Goal: Navigation & Orientation: Understand site structure

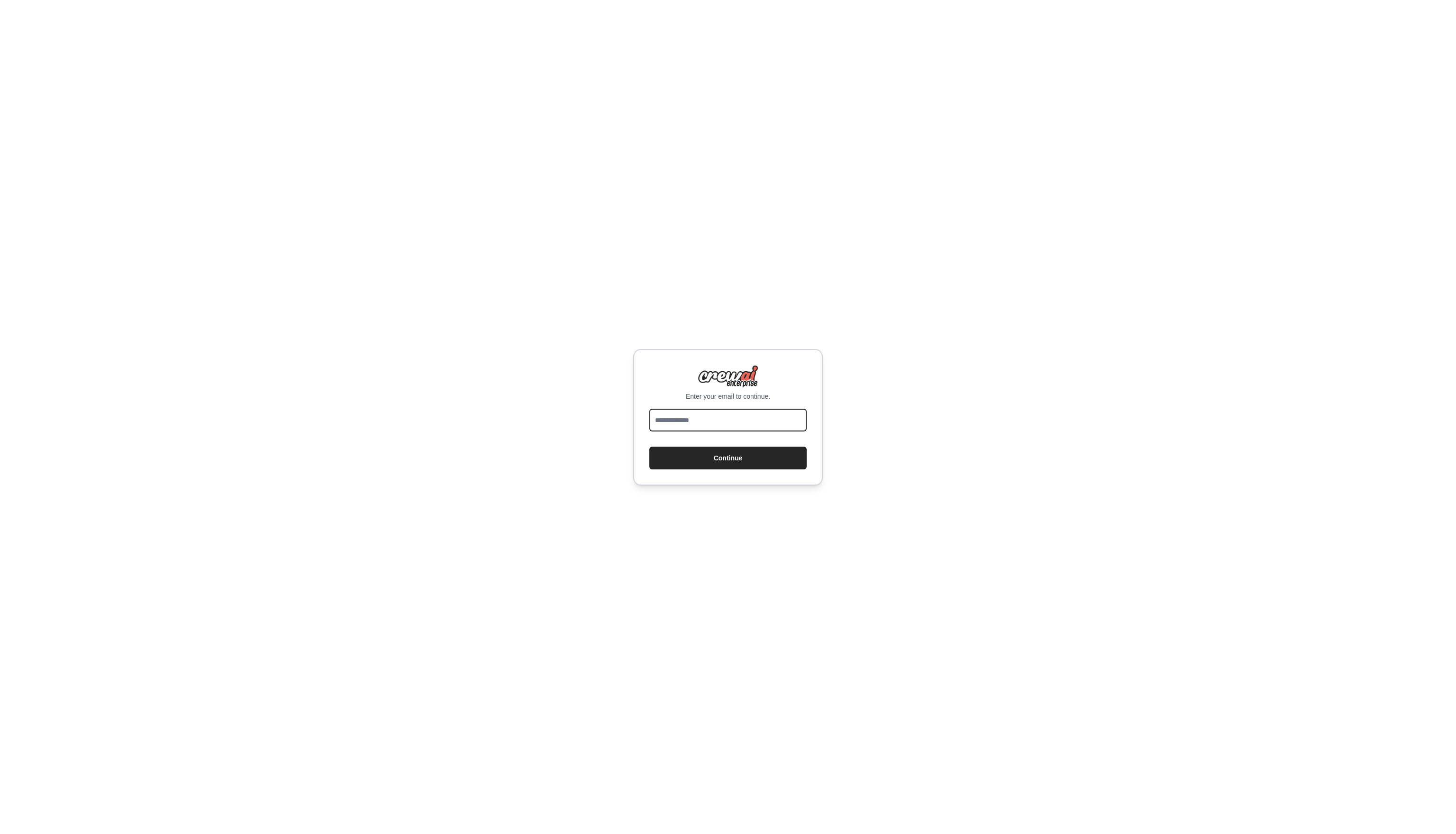
click at [747, 411] on input "email" at bounding box center [728, 420] width 157 height 23
type input "**********"
click at [746, 463] on button "Continue" at bounding box center [728, 458] width 157 height 23
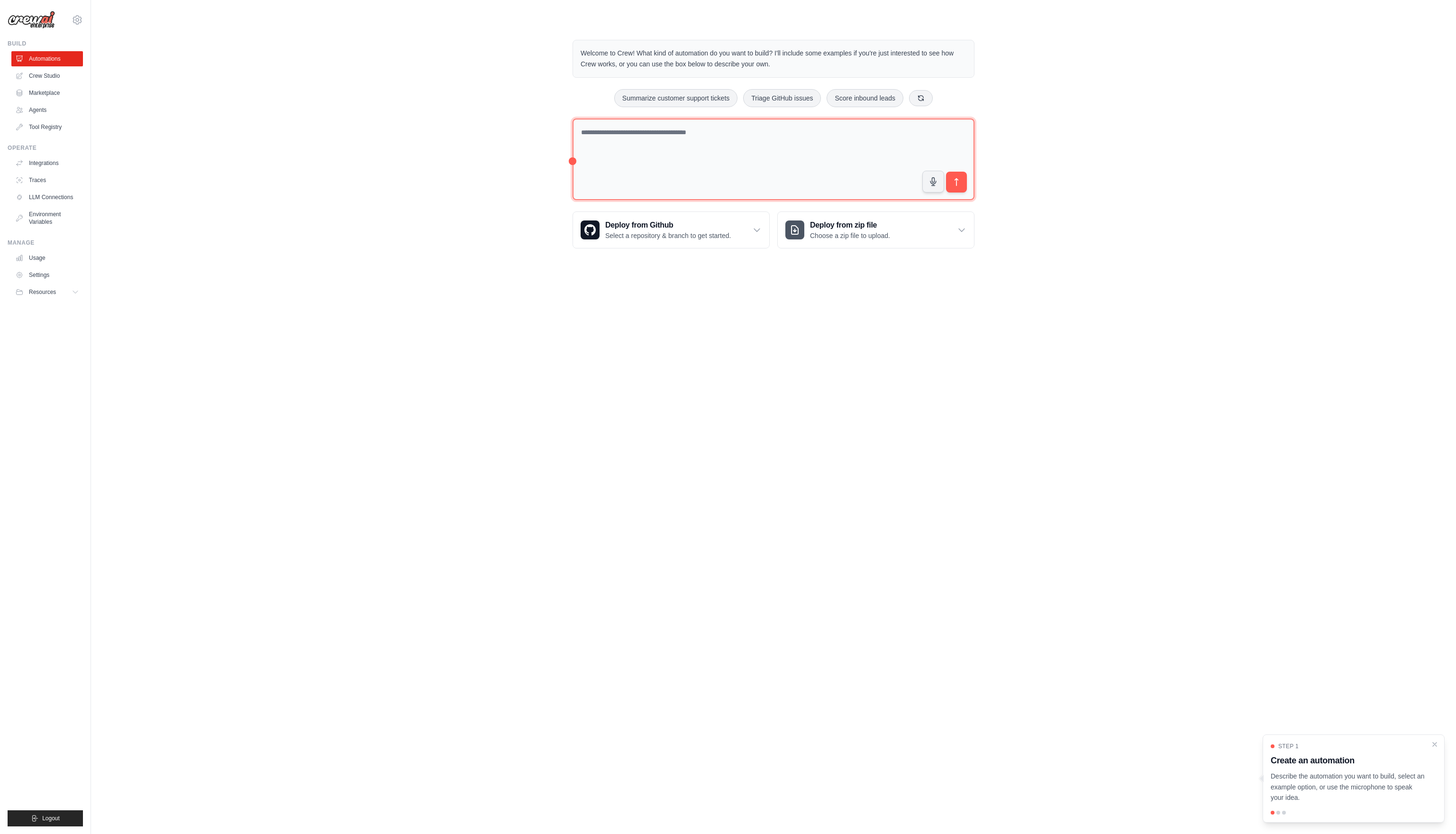
click at [639, 150] on textarea at bounding box center [773, 159] width 402 height 82
click at [49, 75] on link "Crew Studio" at bounding box center [48, 76] width 72 height 15
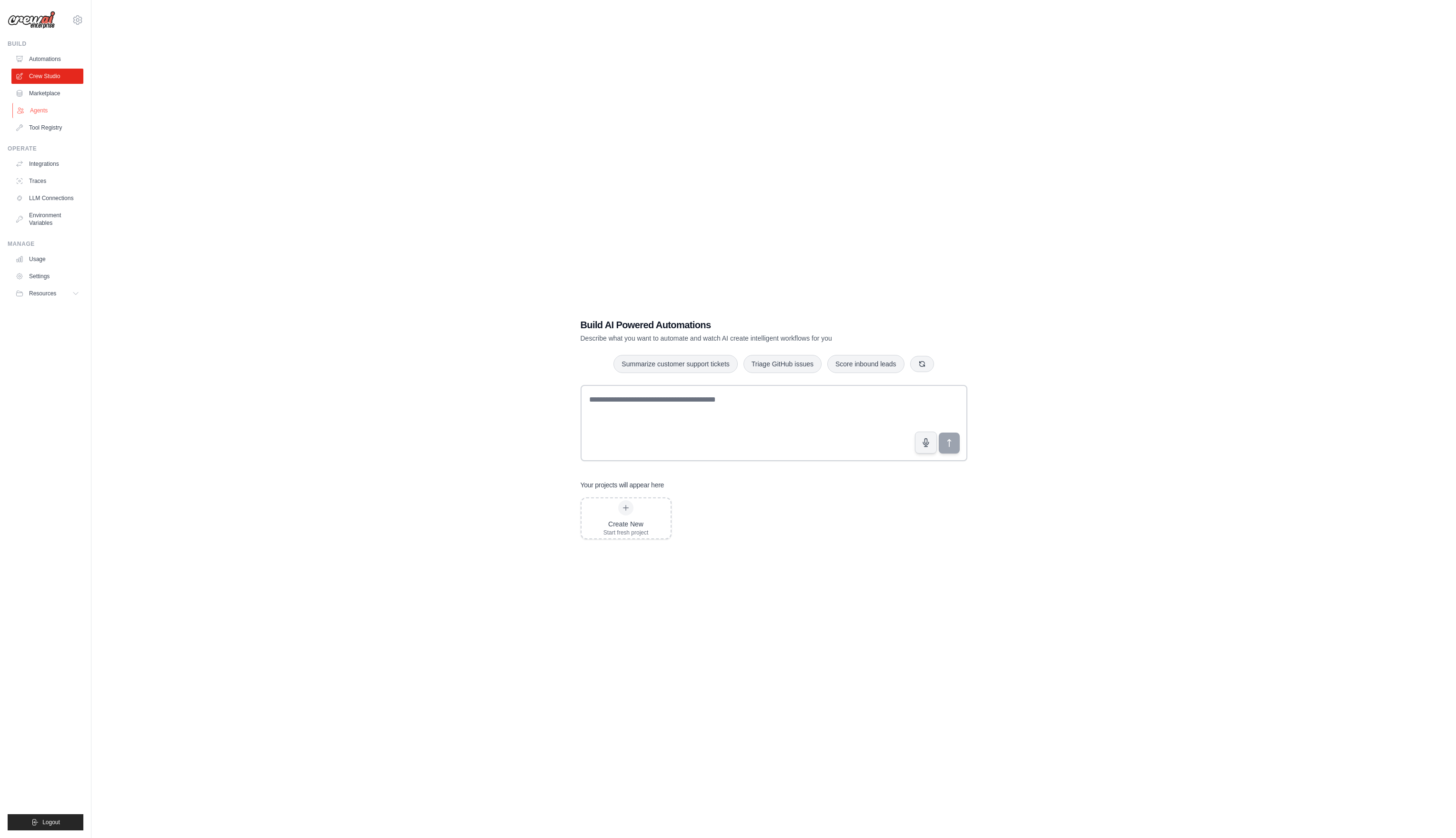
click at [43, 108] on link "Agents" at bounding box center [48, 110] width 72 height 15
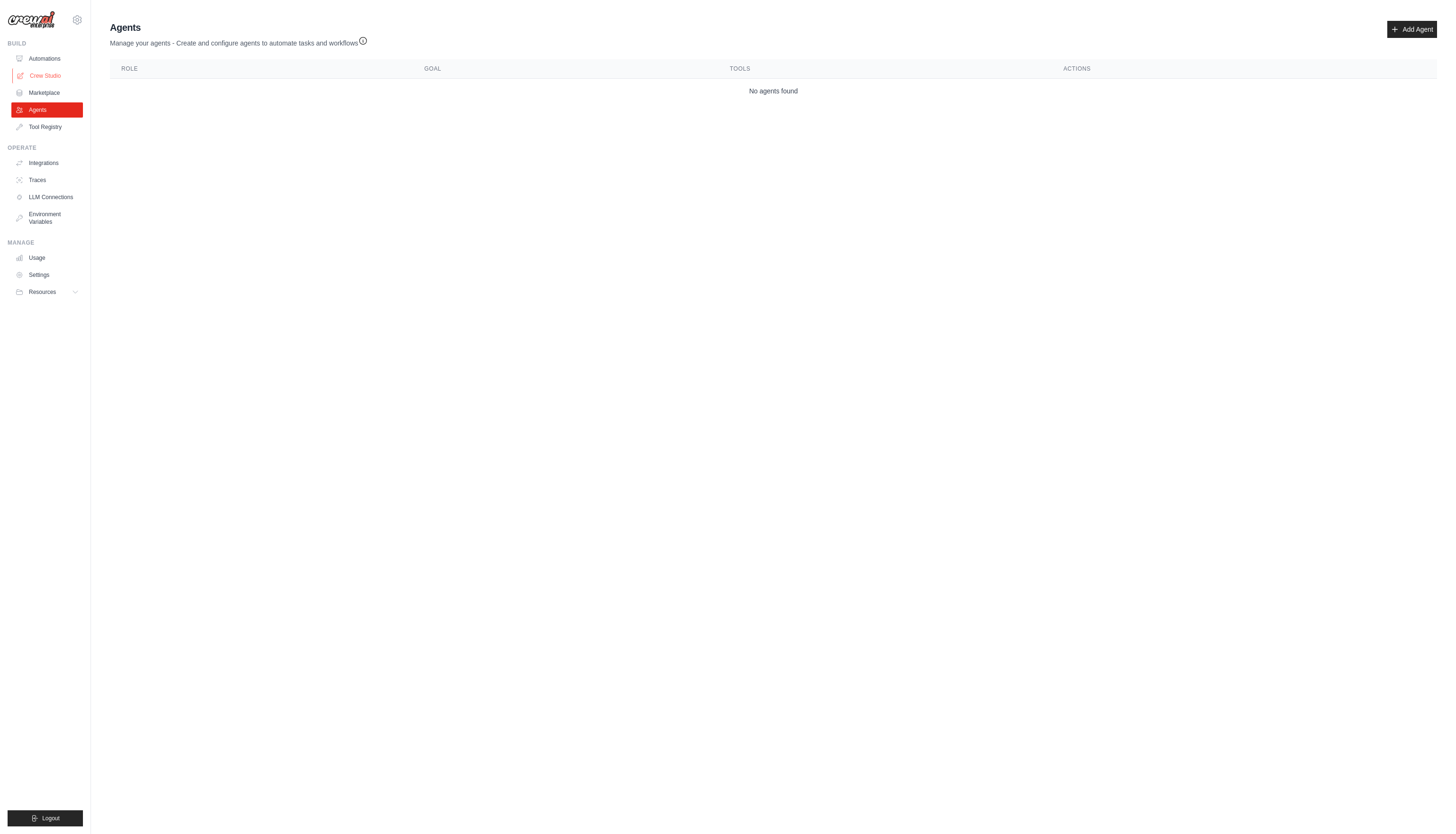
click at [53, 74] on link "Crew Studio" at bounding box center [48, 76] width 72 height 15
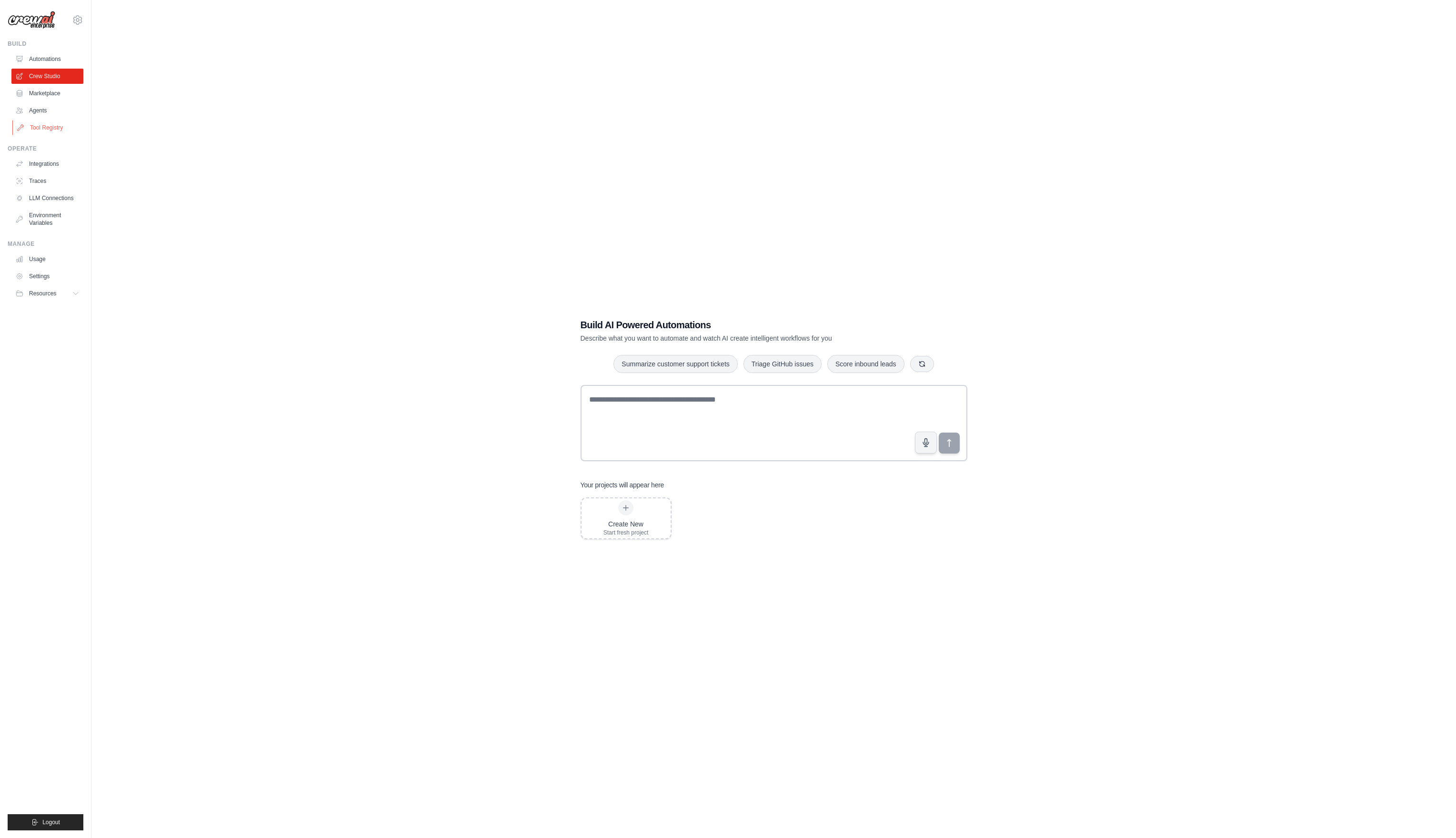
click at [43, 131] on link "Tool Registry" at bounding box center [48, 127] width 72 height 15
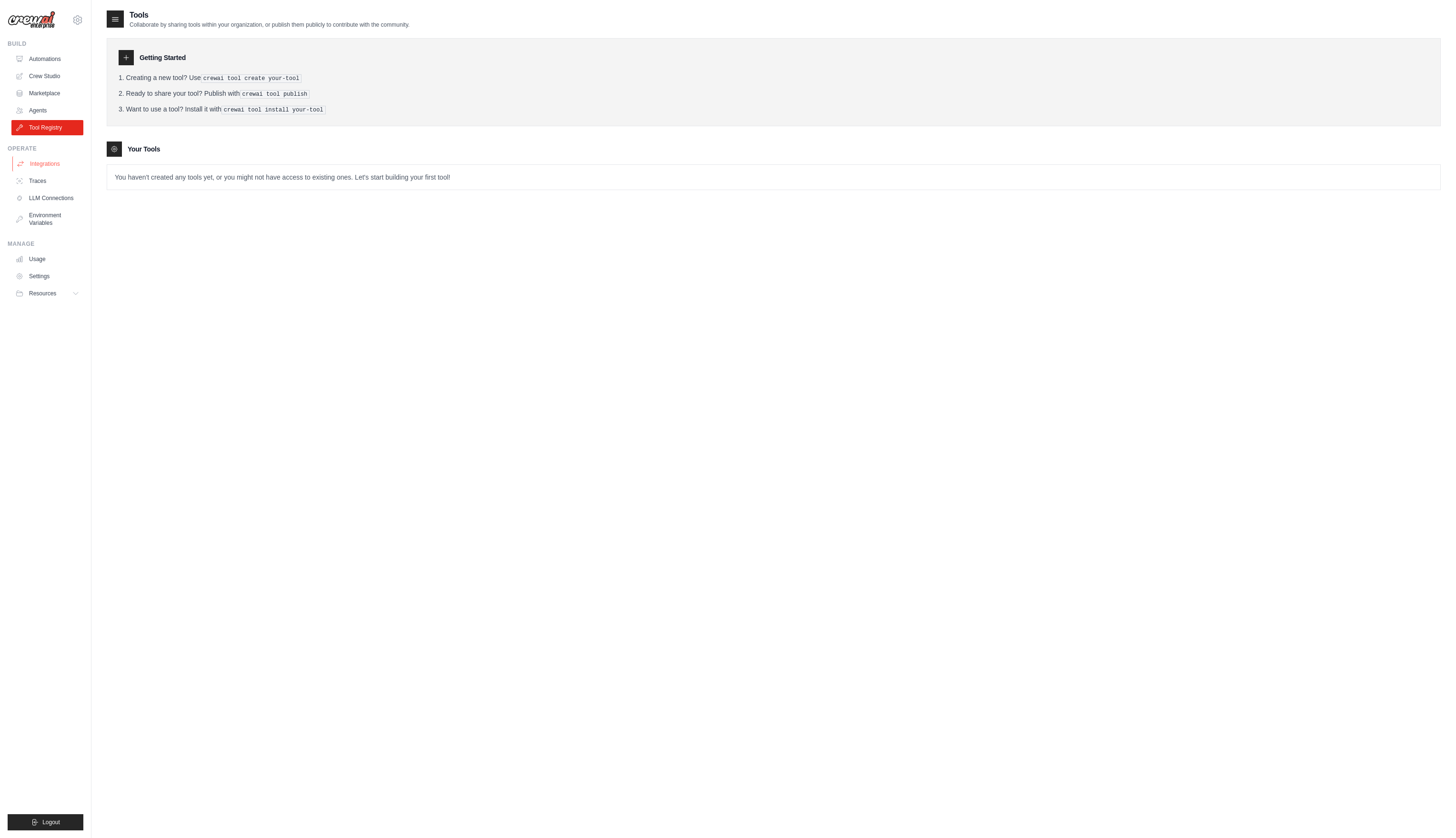
click at [37, 161] on link "Integrations" at bounding box center [48, 164] width 72 height 15
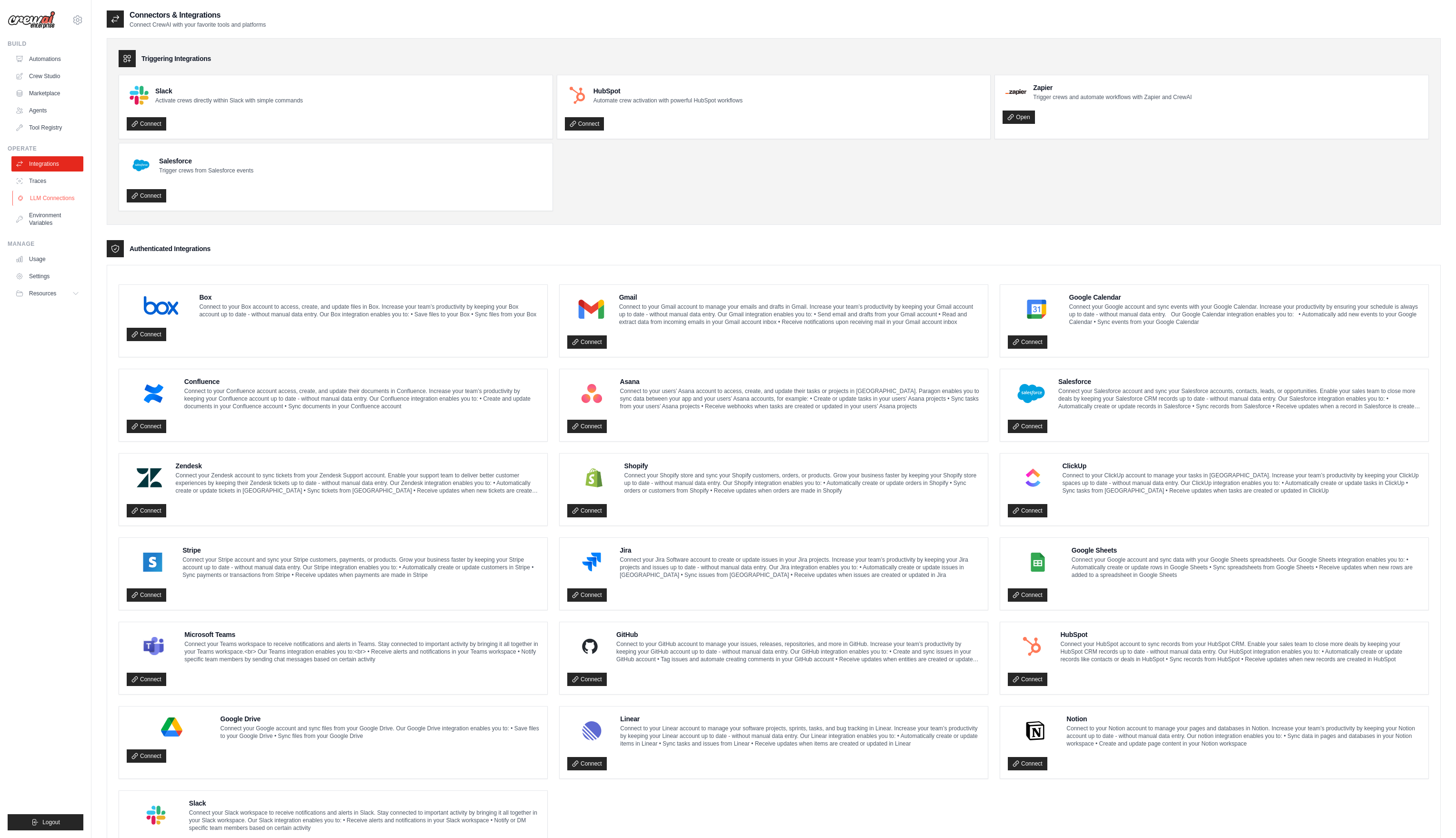
click at [47, 202] on link "LLM Connections" at bounding box center [48, 198] width 72 height 15
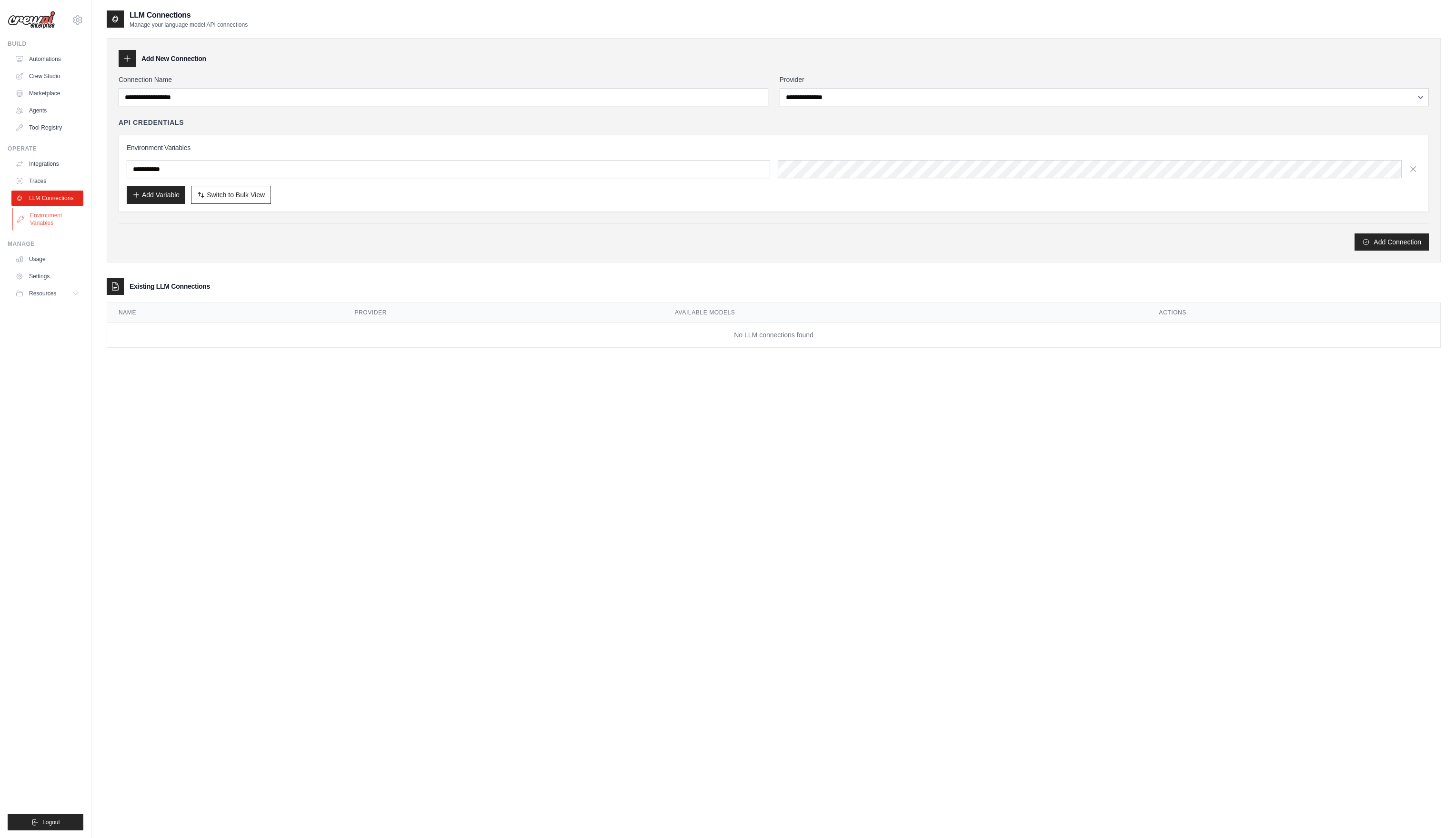
click at [45, 216] on link "Environment Variables" at bounding box center [48, 219] width 72 height 23
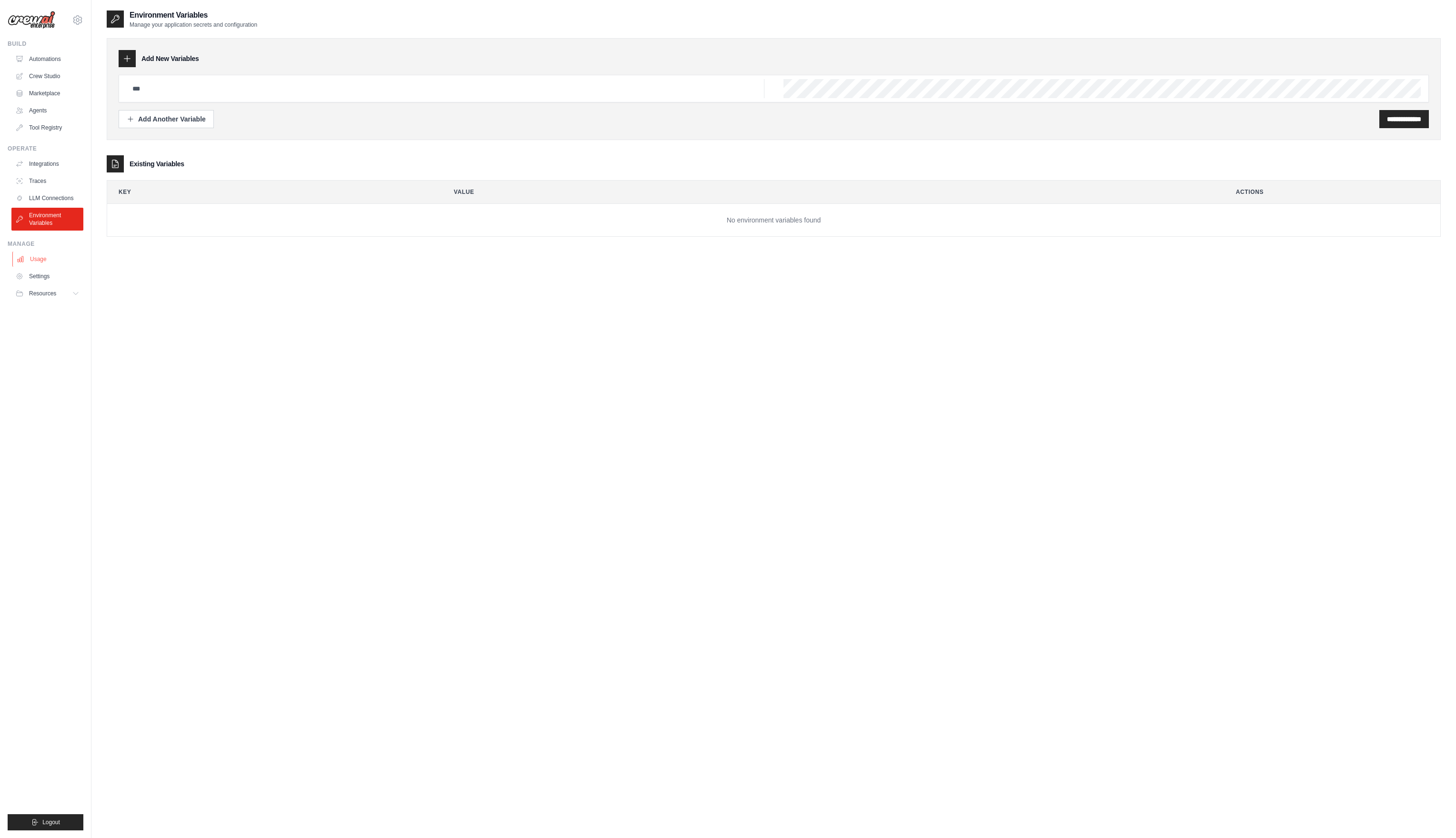
click at [49, 266] on link "Usage" at bounding box center [48, 259] width 72 height 15
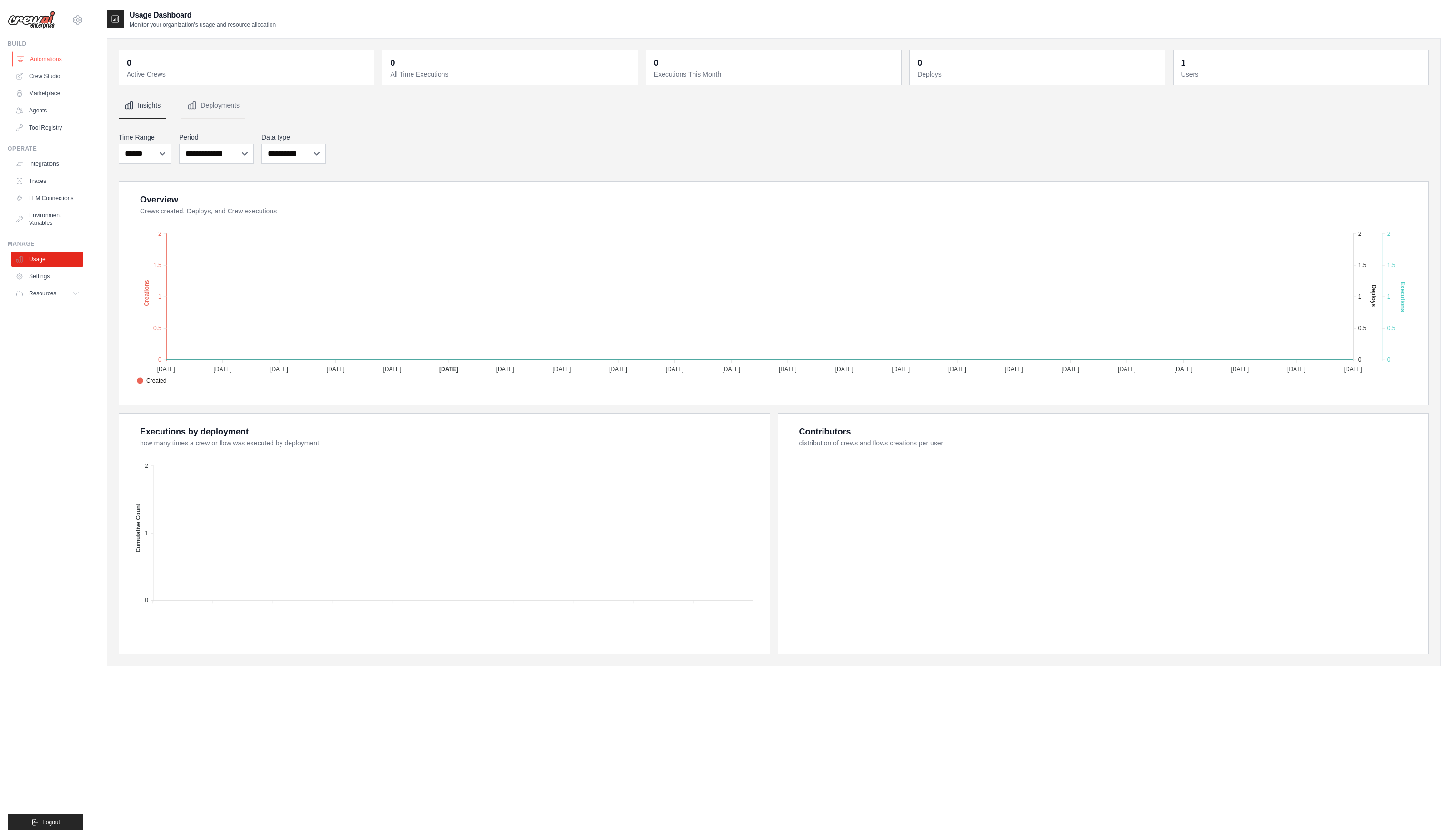
click at [55, 64] on link "Automations" at bounding box center [48, 59] width 72 height 15
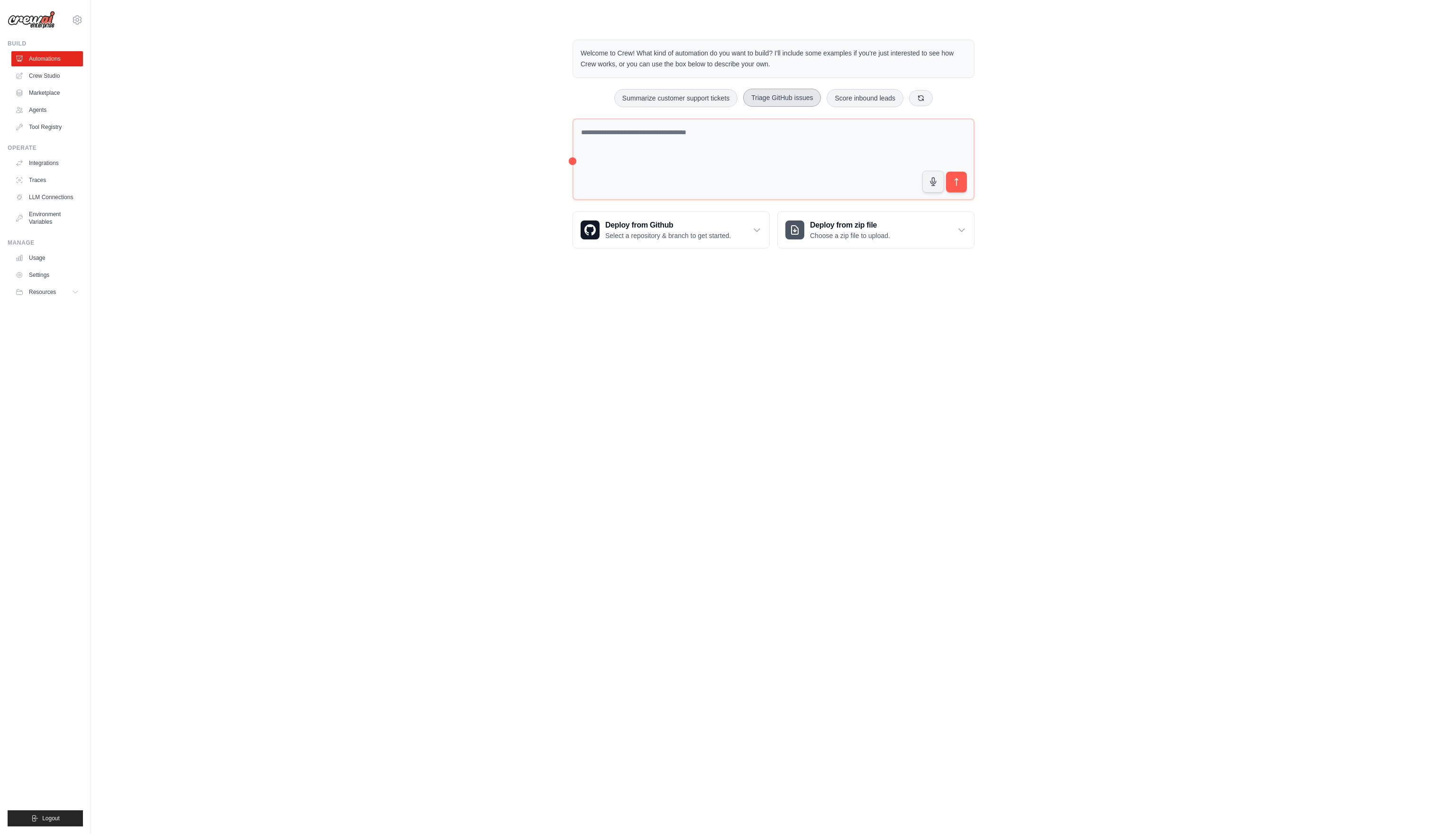
click at [780, 89] on button "Triage GitHub issues" at bounding box center [782, 98] width 78 height 18
click at [701, 409] on body "wadh6316@ox.ac.uk Settings Build Automations Crew Studio" at bounding box center [728, 417] width 1456 height 834
drag, startPoint x: 1455, startPoint y: 652, endPoint x: 1455, endPoint y: 604, distance: 48.0
click at [1449, 611] on body "wadh6316@ox.ac.uk Settings Build Automations Crew Studio" at bounding box center [728, 417] width 1456 height 834
click at [681, 646] on body "wadh6316@ox.ac.uk Settings Build Automations Crew Studio" at bounding box center [728, 417] width 1456 height 834
